Goal: Information Seeking & Learning: Get advice/opinions

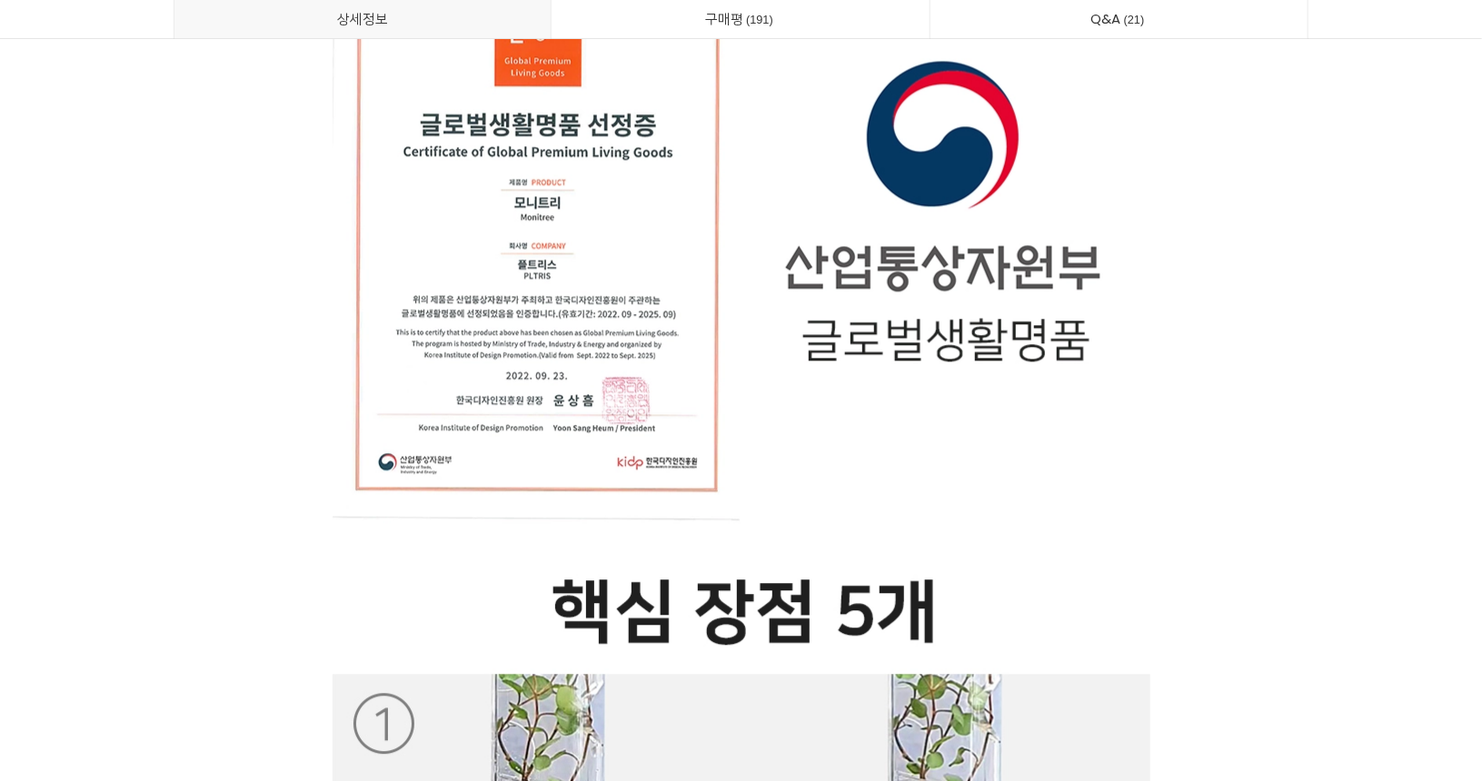
scroll to position [9540, 0]
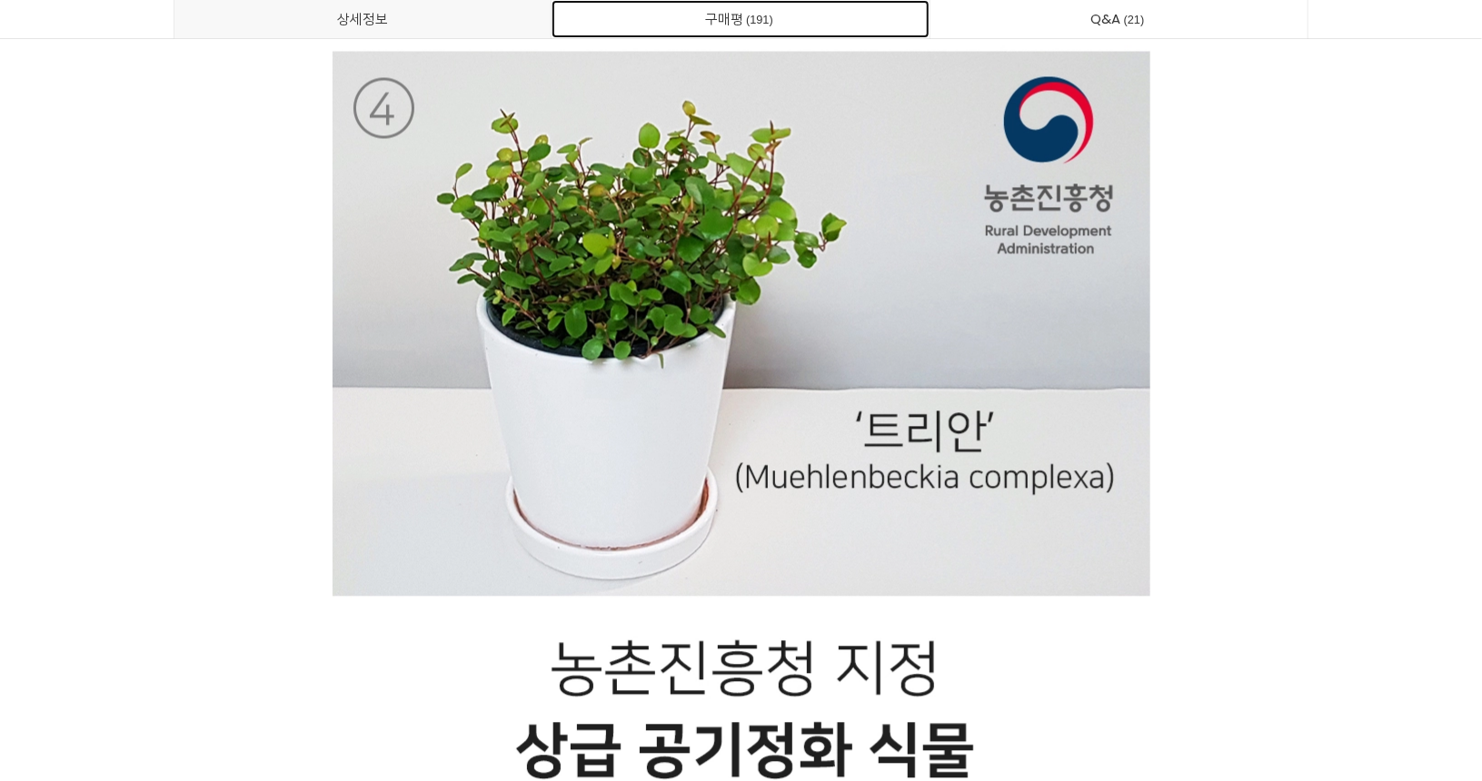
click at [727, 15] on link "구매평 191" at bounding box center [740, 19] width 378 height 38
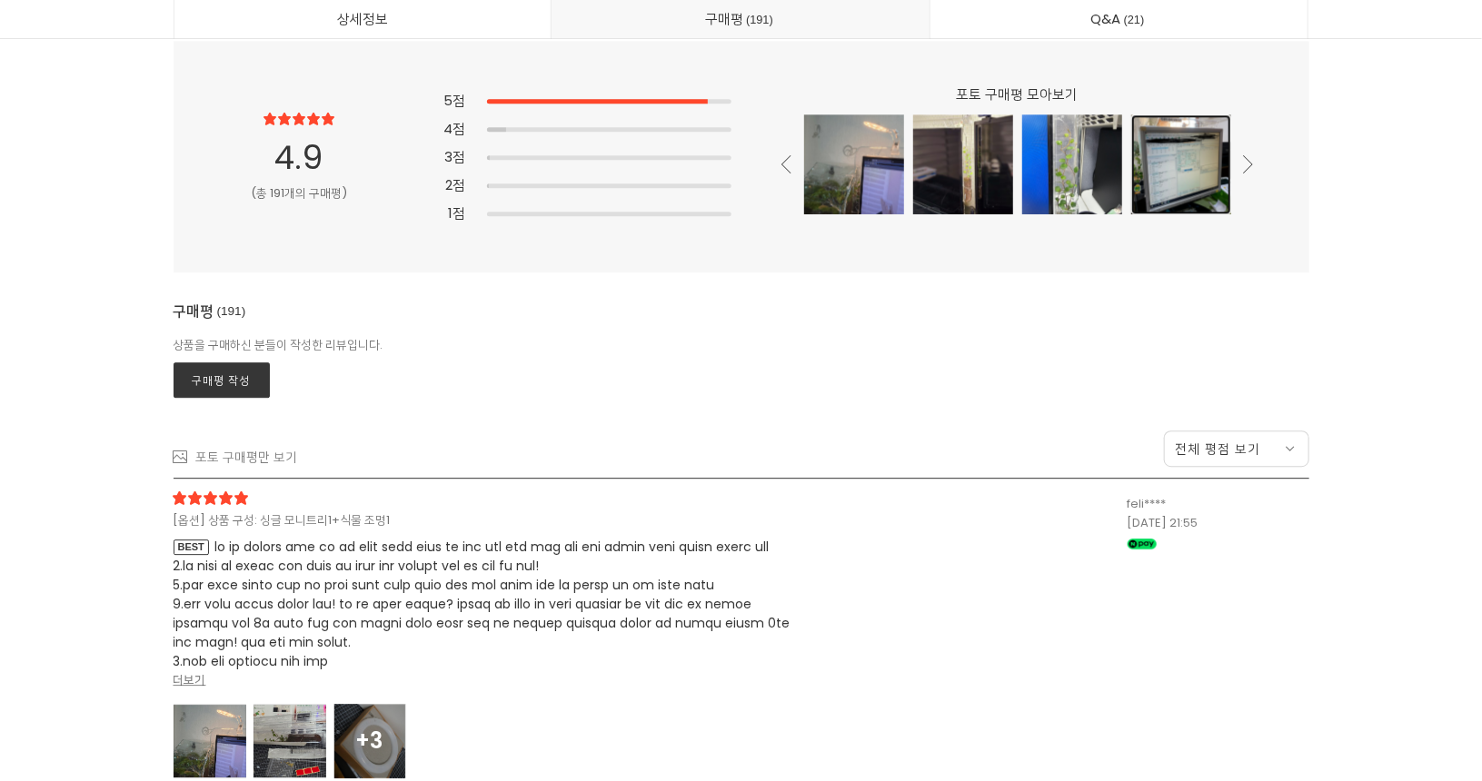
click at [1197, 167] on div at bounding box center [1181, 164] width 100 height 100
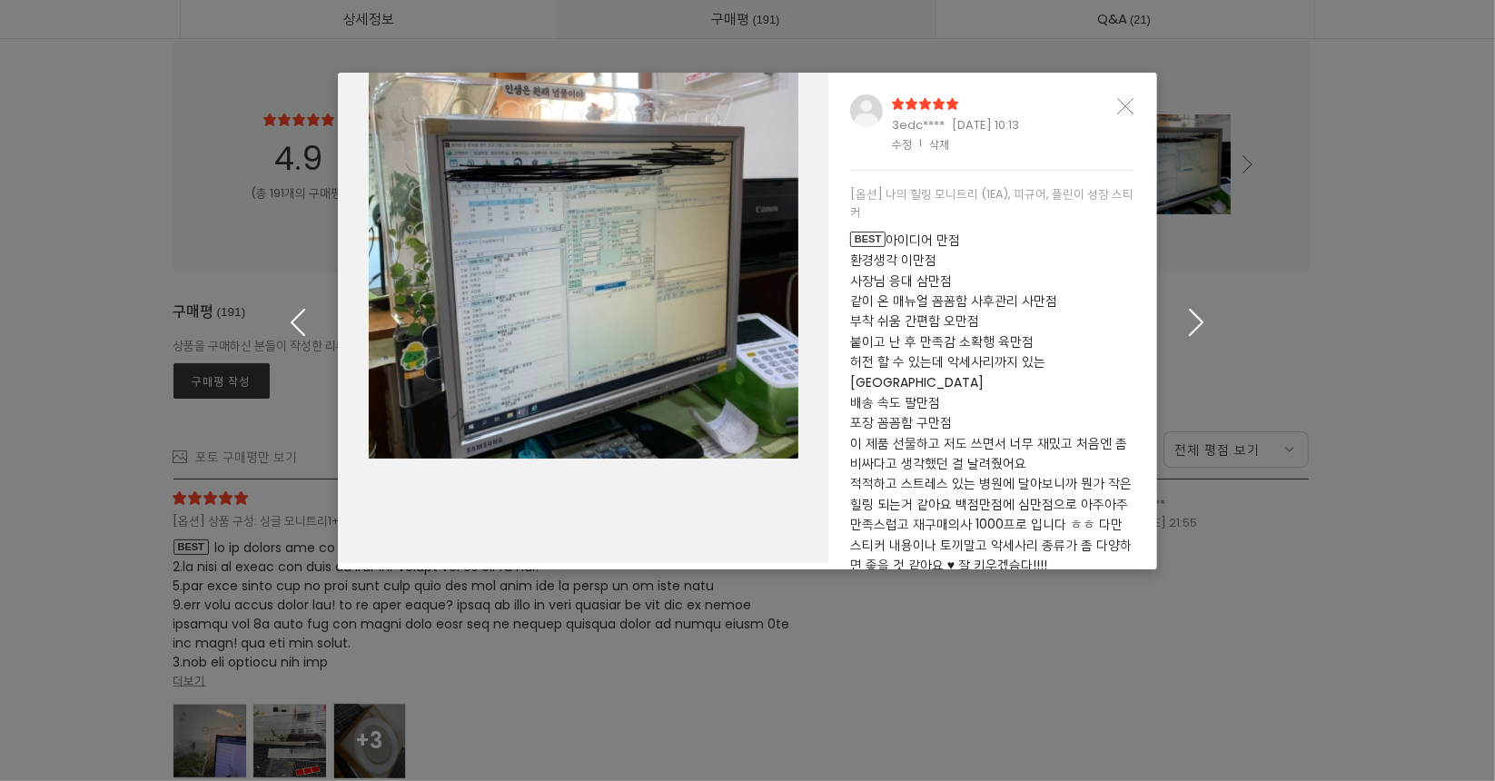
click at [1188, 315] on icon "button" at bounding box center [1197, 322] width 28 height 27
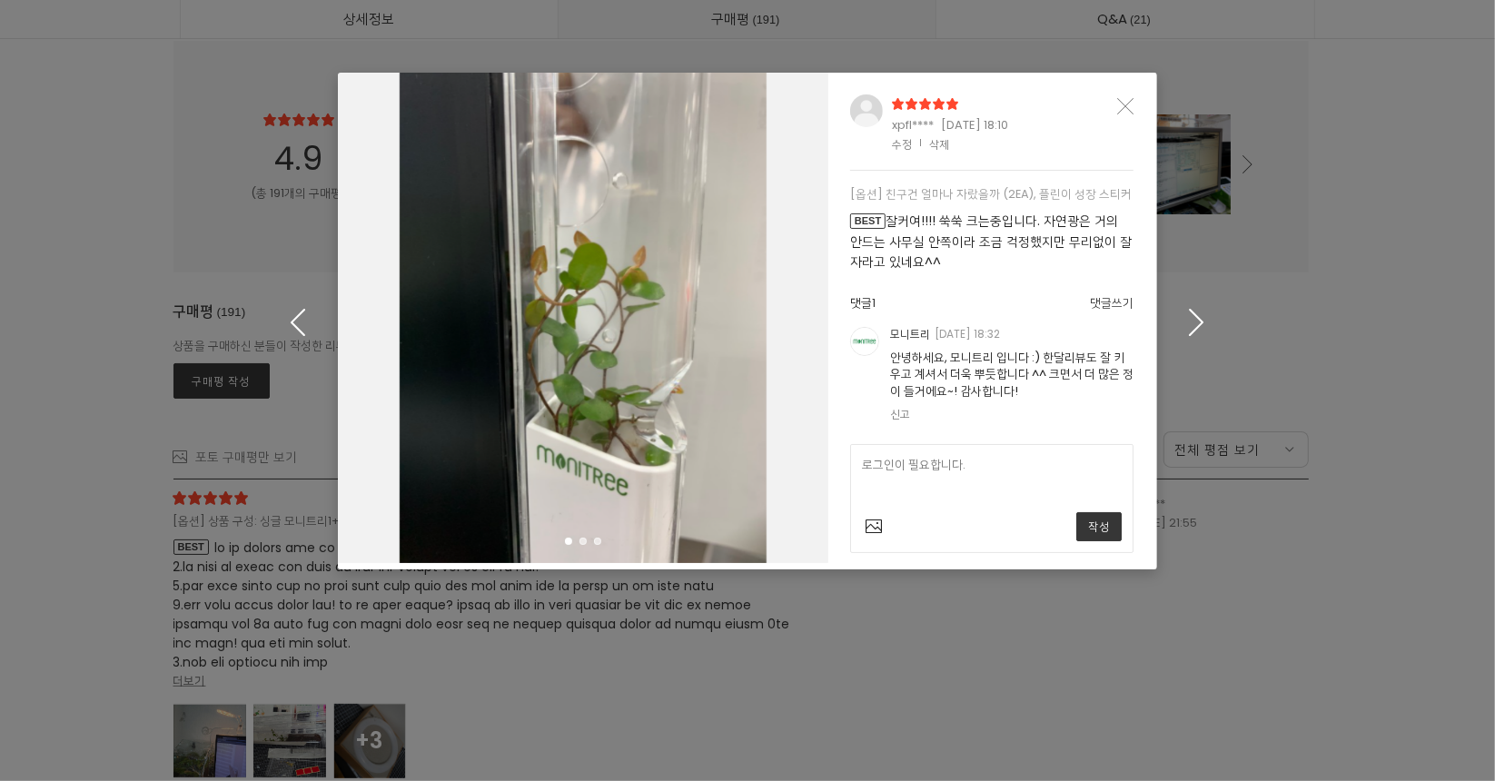
click at [1203, 319] on icon "button" at bounding box center [1197, 322] width 28 height 27
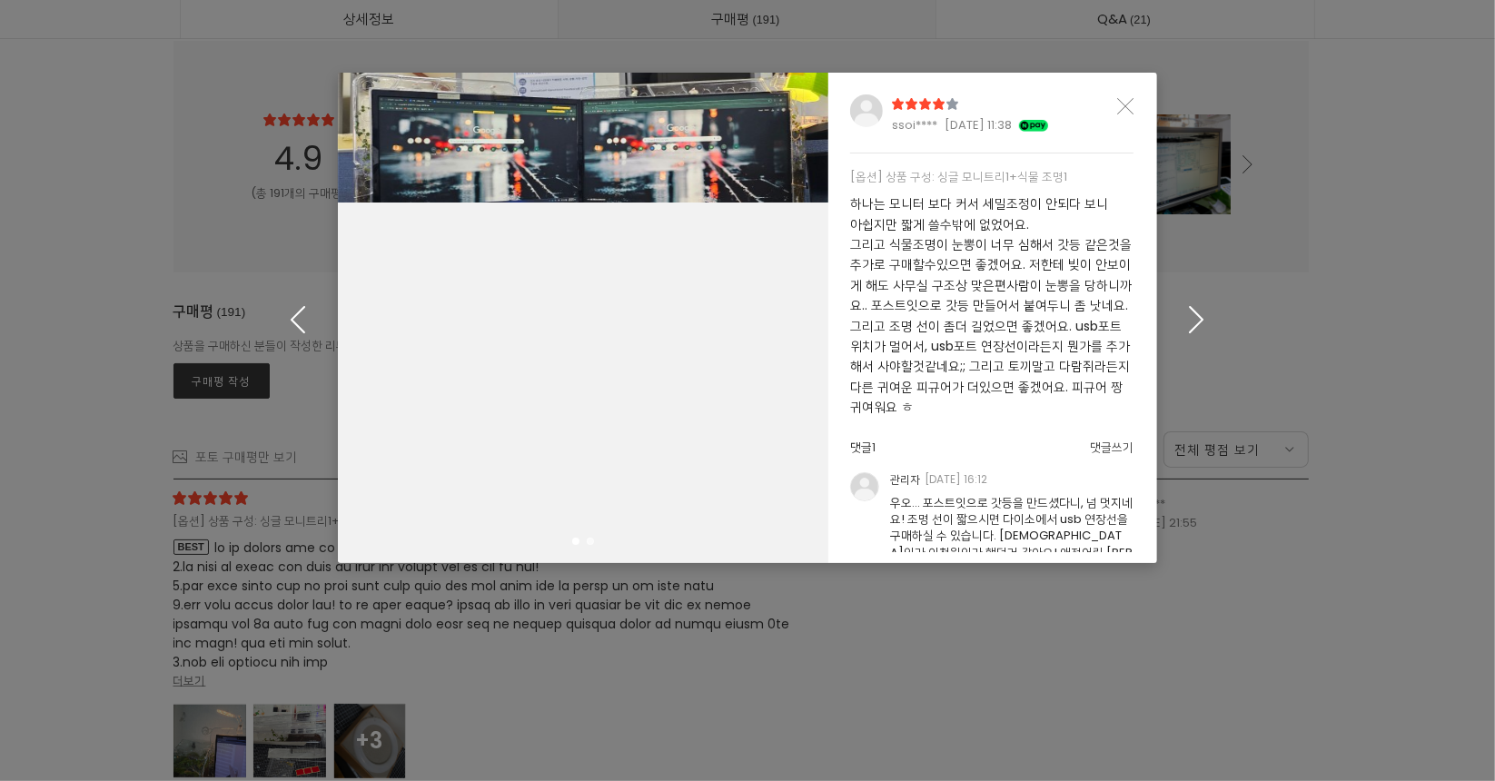
click at [1198, 319] on icon "button" at bounding box center [1197, 318] width 28 height 27
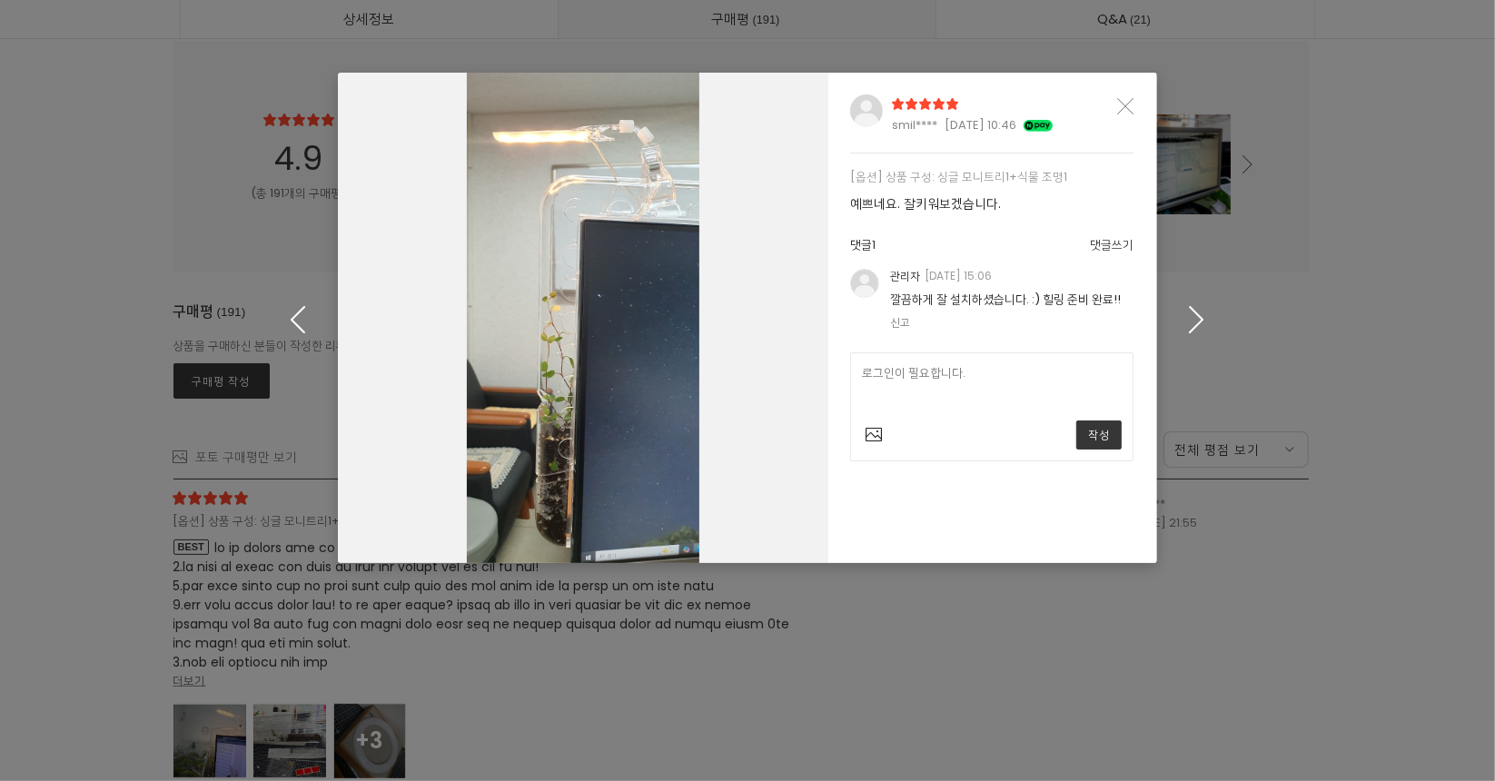
click at [1198, 319] on icon "button" at bounding box center [1197, 318] width 28 height 27
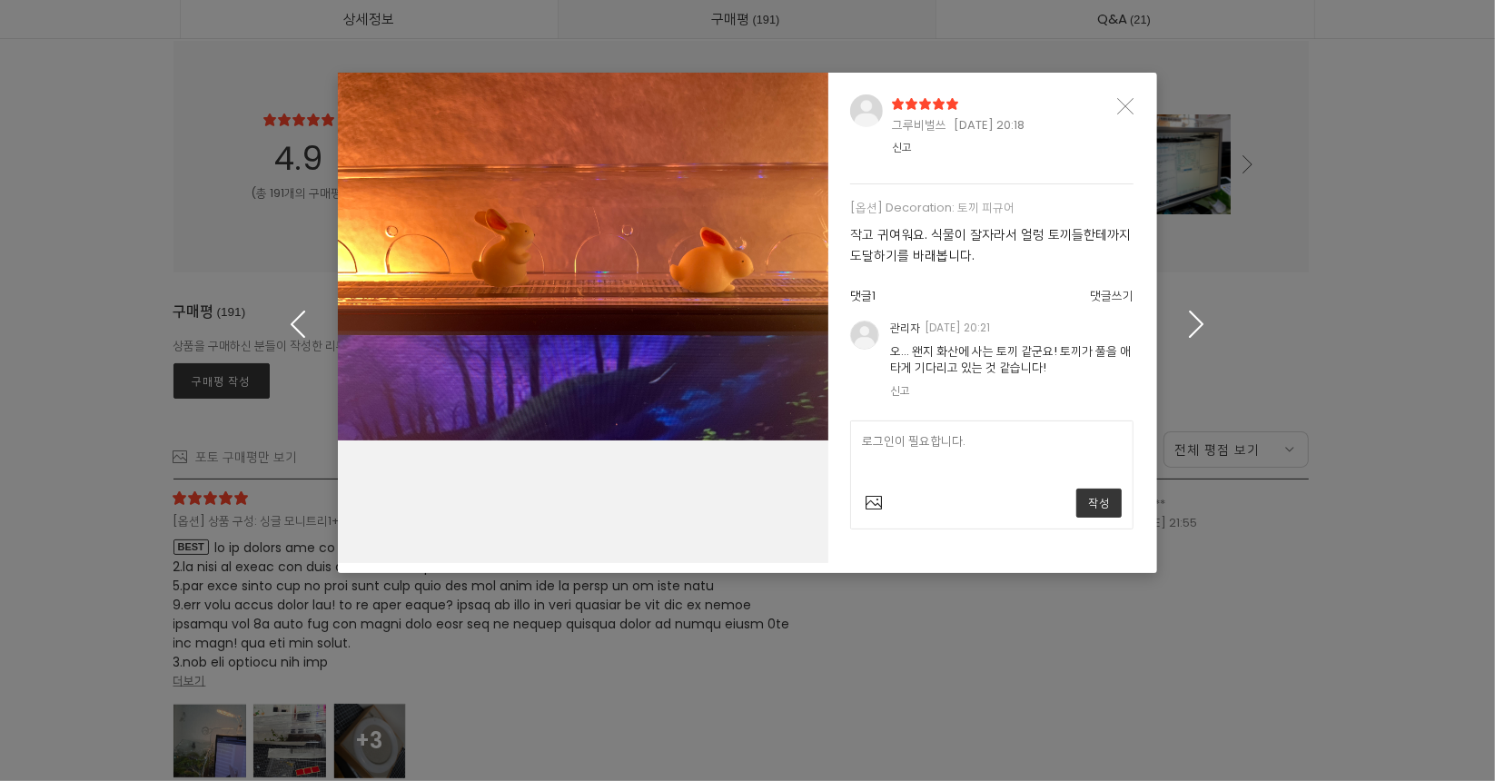
click at [1194, 297] on button "button" at bounding box center [1197, 323] width 84 height 114
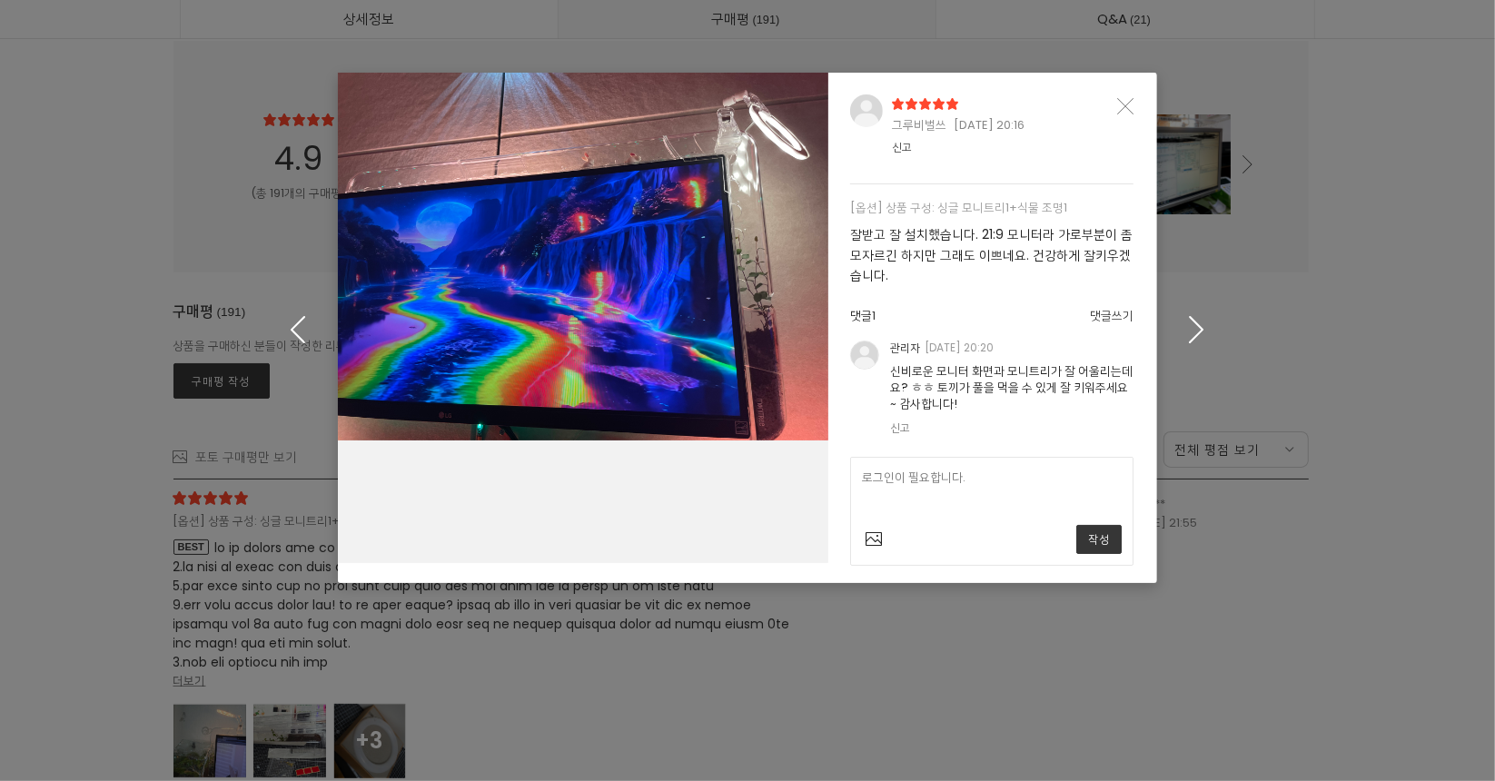
click at [1194, 314] on button "button" at bounding box center [1197, 328] width 84 height 114
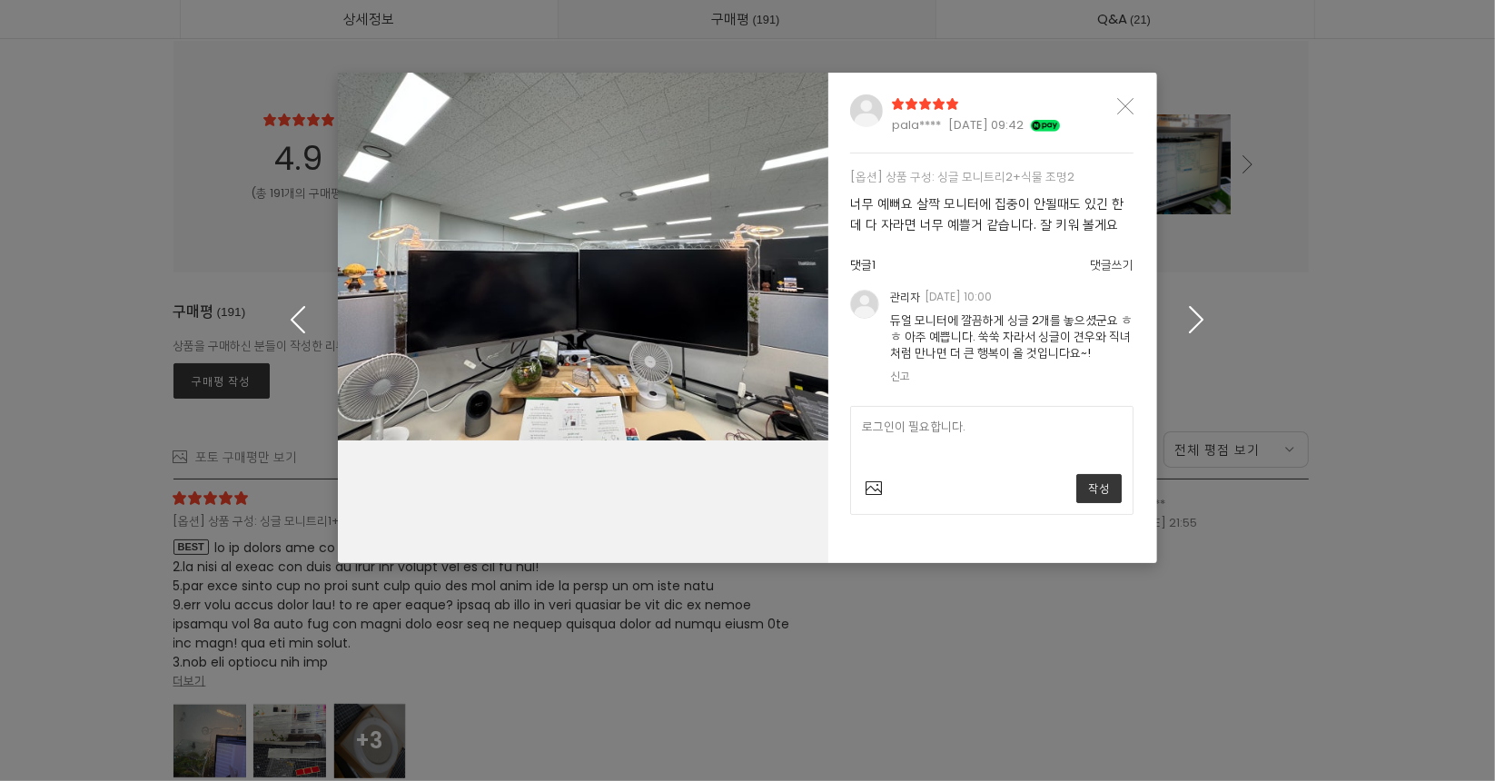
click at [1206, 327] on icon "button" at bounding box center [1197, 318] width 28 height 27
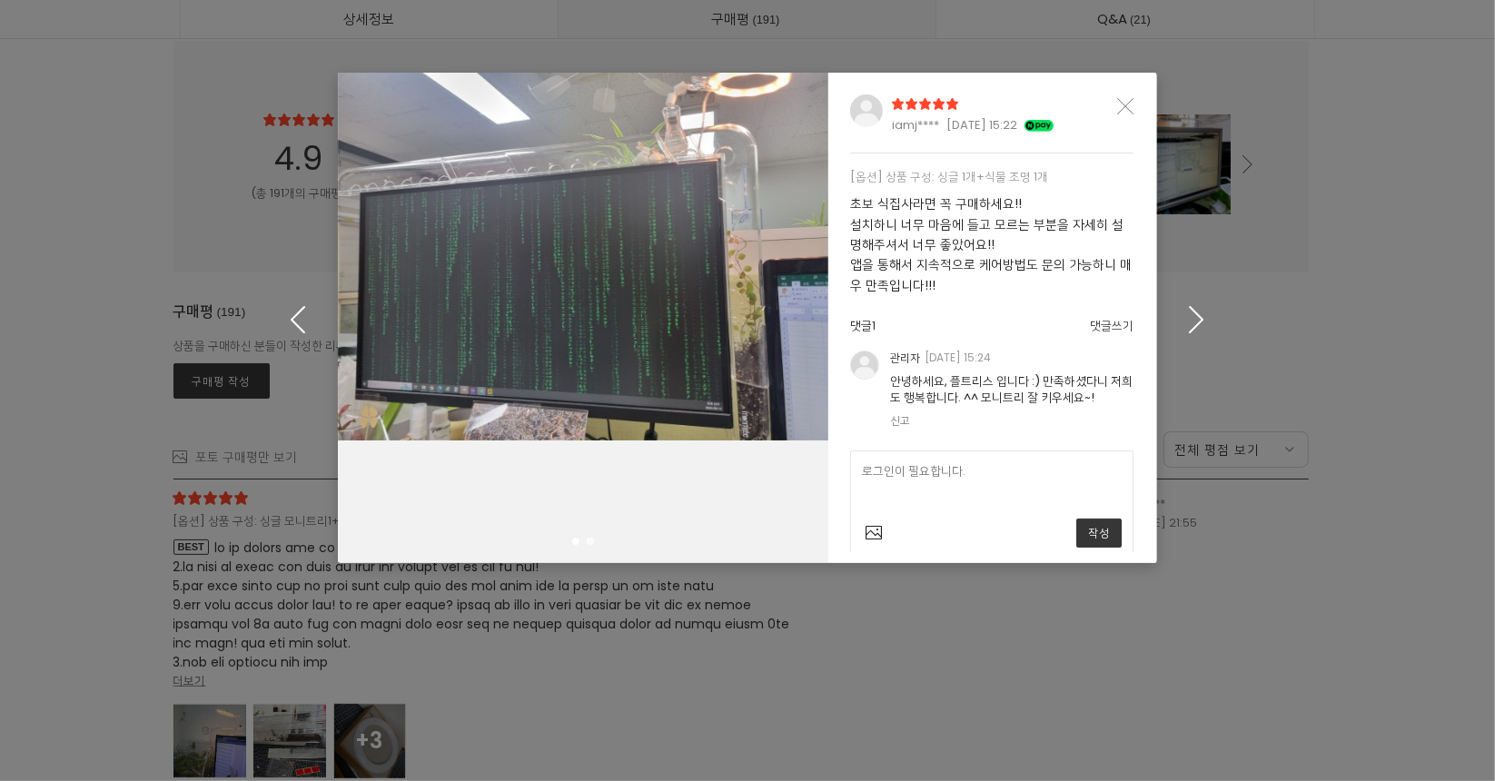
click at [1170, 321] on button "button" at bounding box center [1197, 319] width 84 height 114
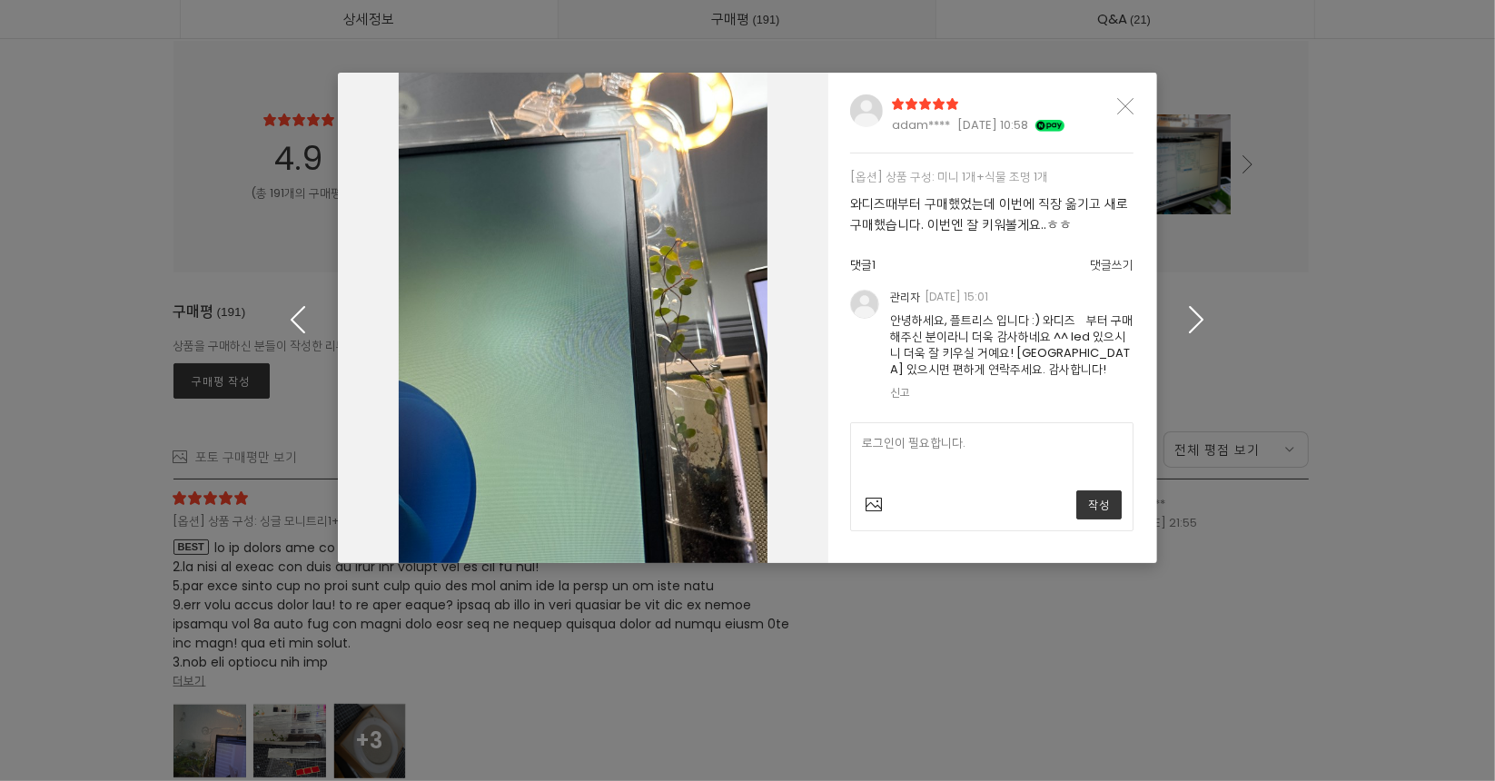
click at [1204, 312] on icon "button" at bounding box center [1197, 318] width 28 height 27
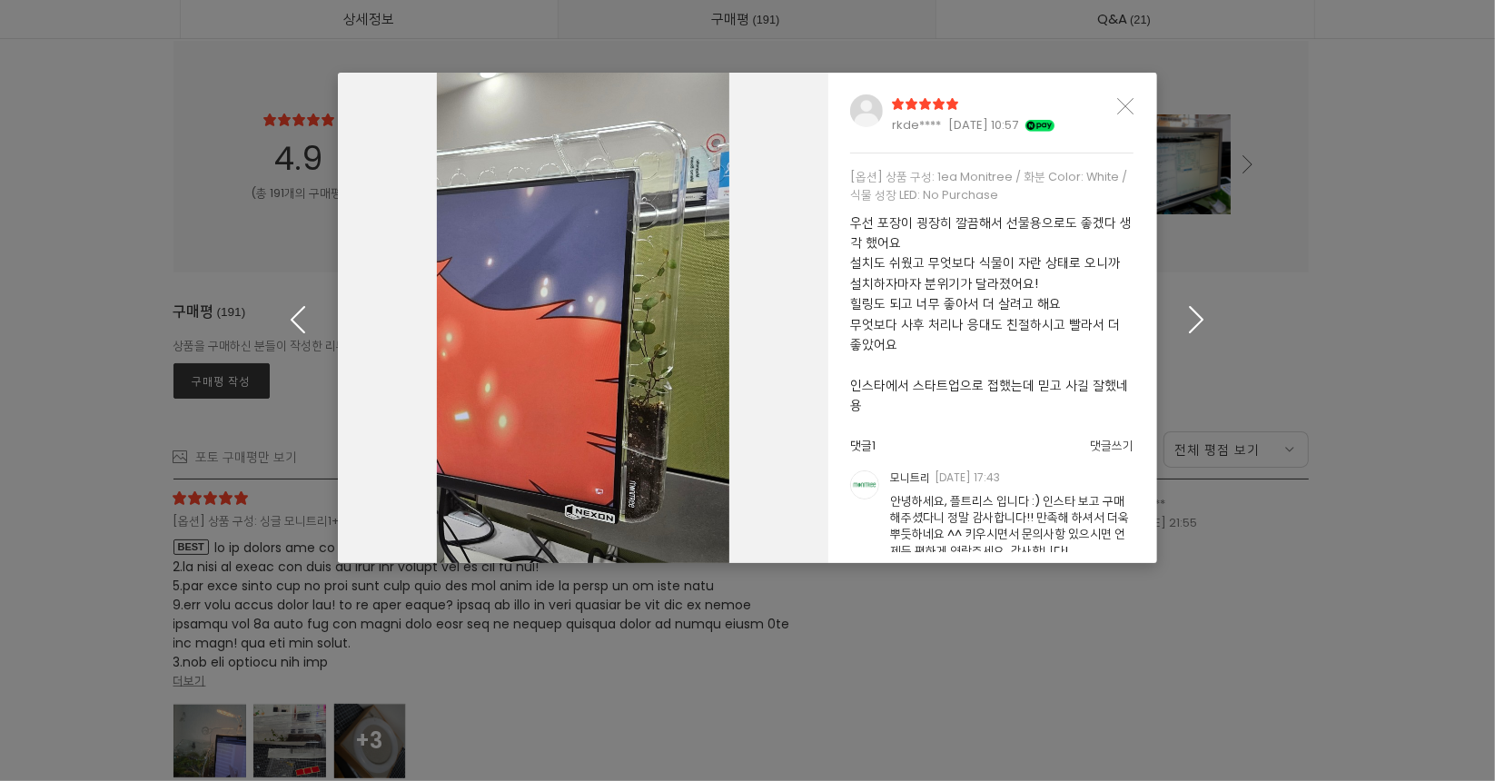
click at [1194, 304] on button "button" at bounding box center [1197, 319] width 84 height 114
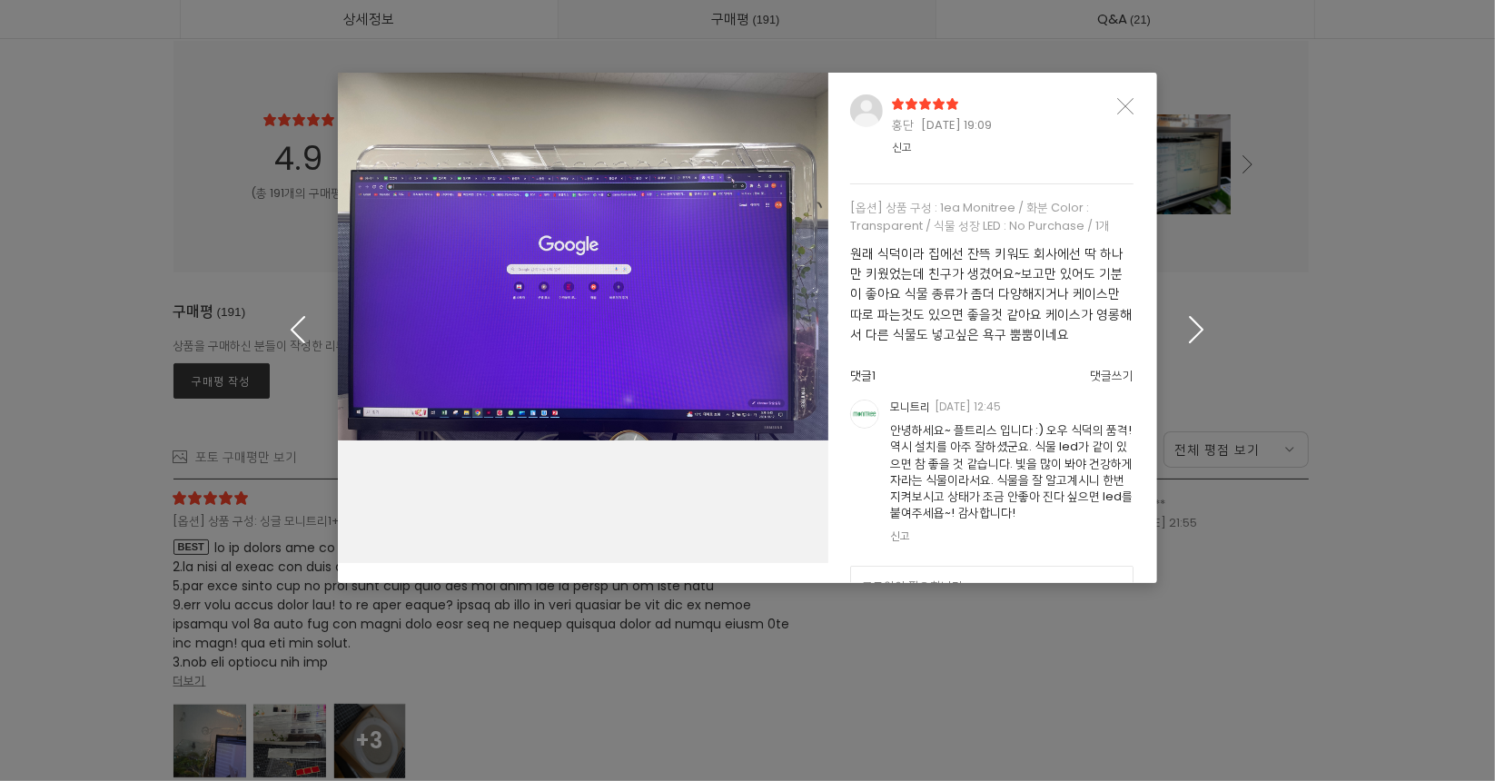
click at [1192, 304] on button "button" at bounding box center [1197, 328] width 84 height 114
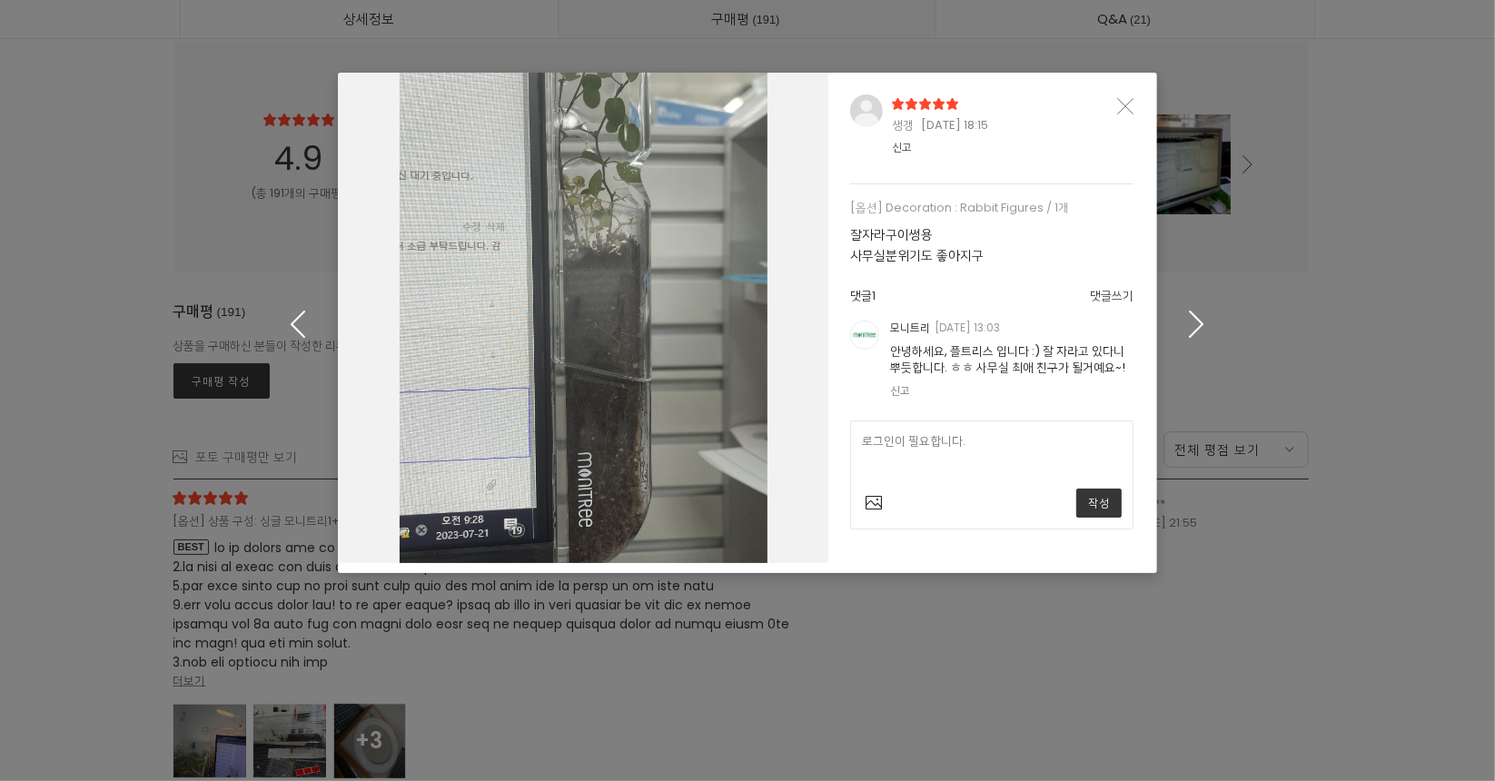
click at [1130, 94] on button "Close" at bounding box center [1125, 104] width 16 height 20
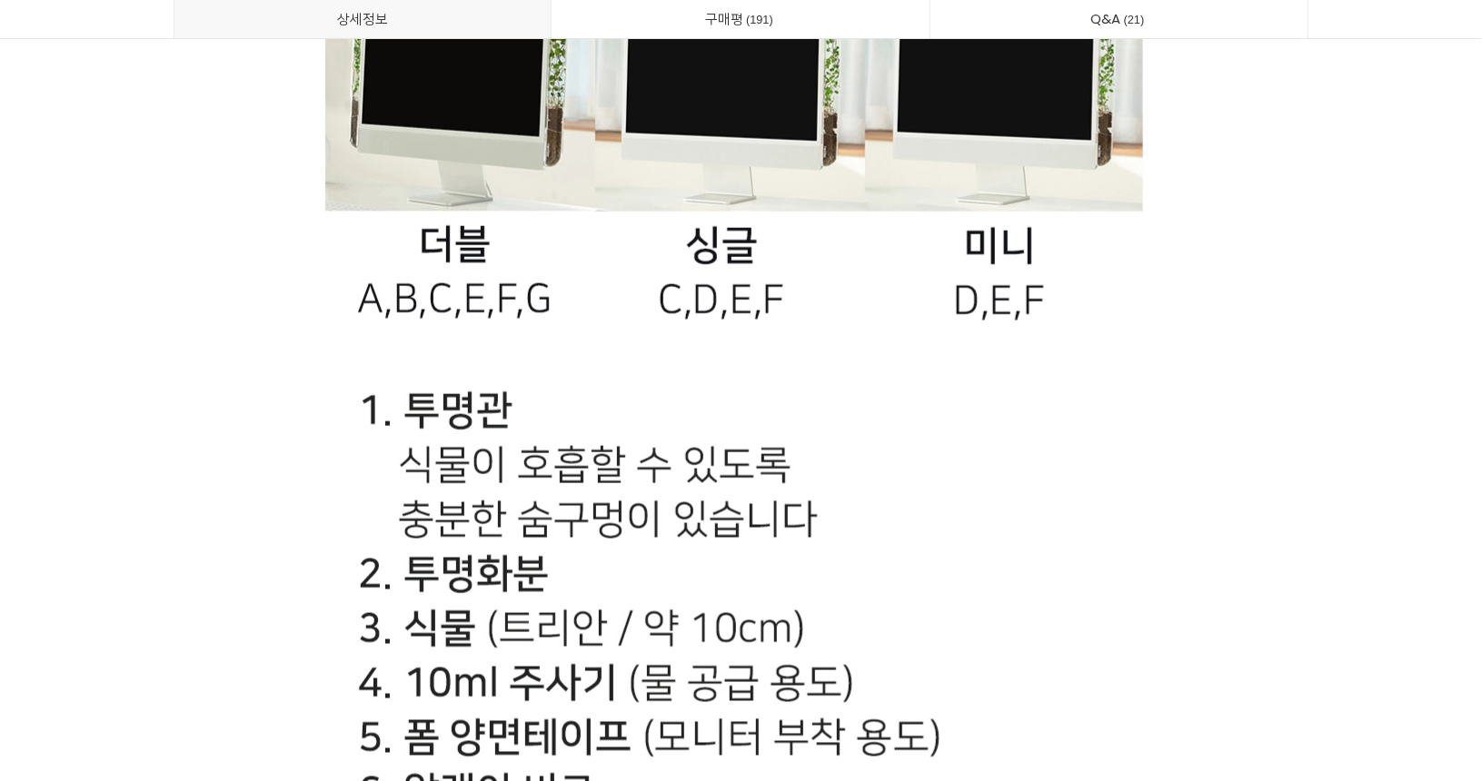
scroll to position [38245, 0]
